Goal: Task Accomplishment & Management: Manage account settings

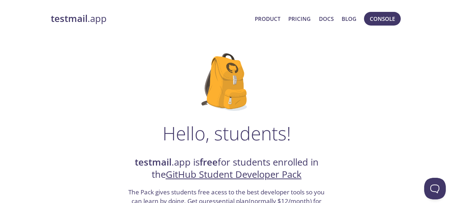
scroll to position [136, 0]
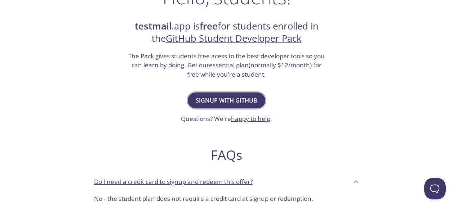
click at [236, 98] on span "Signup with GitHub" at bounding box center [227, 100] width 62 height 10
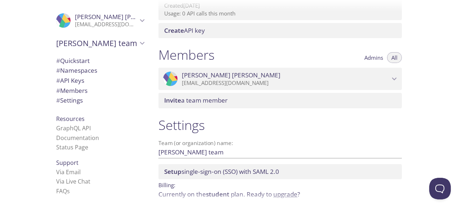
scroll to position [309, 0]
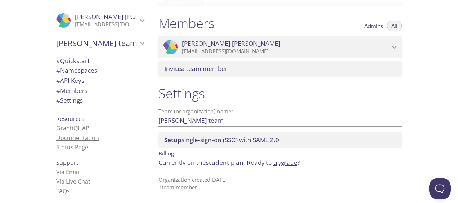
click at [82, 139] on link "Documentation" at bounding box center [77, 138] width 43 height 8
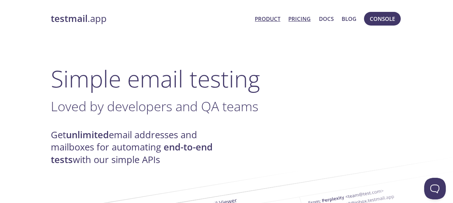
click at [299, 21] on link "Pricing" at bounding box center [299, 18] width 22 height 9
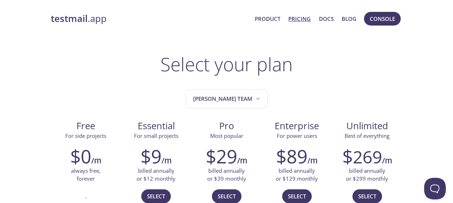
click at [97, 17] on link "testmail .app" at bounding box center [150, 19] width 198 height 12
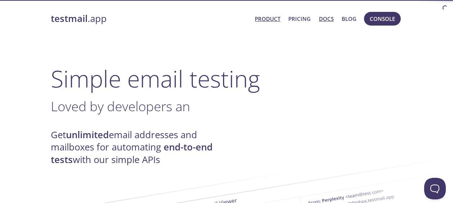
click at [321, 19] on link "Docs" at bounding box center [326, 18] width 15 height 9
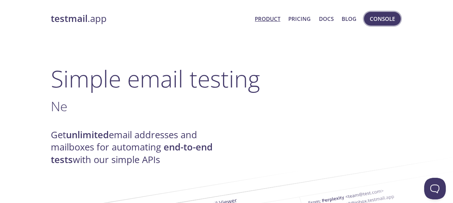
click at [374, 17] on span "Console" at bounding box center [382, 18] width 25 height 9
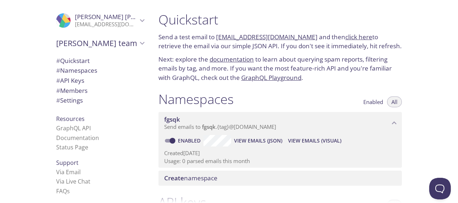
click at [124, 20] on span "[PERSON_NAME]" at bounding box center [106, 17] width 63 height 8
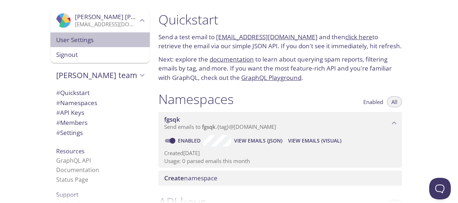
click at [82, 43] on span "User Settings" at bounding box center [100, 39] width 88 height 9
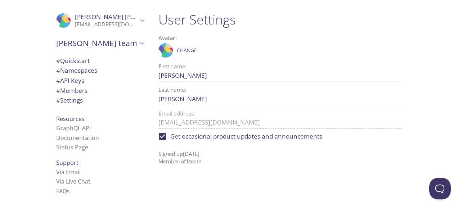
click at [75, 148] on link "Status Page" at bounding box center [72, 147] width 32 height 8
click at [66, 82] on span "# API Keys" at bounding box center [70, 80] width 28 height 8
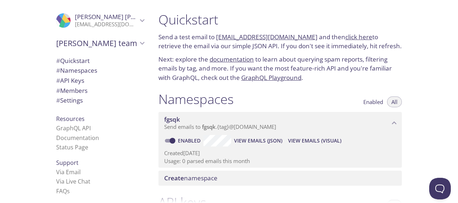
click at [82, 62] on span "# Quickstart" at bounding box center [72, 61] width 33 height 8
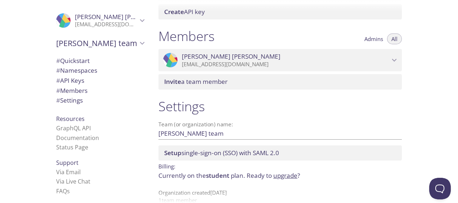
scroll to position [309, 0]
